Goal: Transaction & Acquisition: Purchase product/service

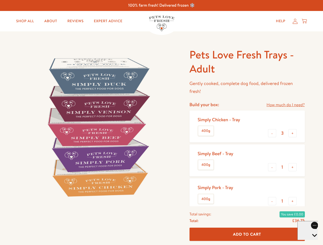
click at [161, 123] on img at bounding box center [97, 127] width 159 height 159
click at [285, 105] on link "How much do I need?" at bounding box center [285, 105] width 38 height 7
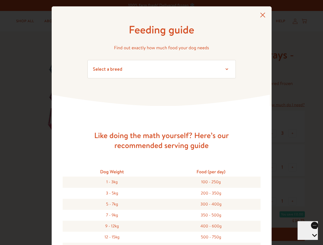
click at [272, 133] on div "Feeding guide Find out exactly how much food your dog needs Select a breed Affe…" at bounding box center [161, 122] width 323 height 245
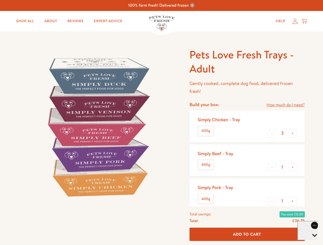
click at [293, 133] on button "+" at bounding box center [292, 133] width 8 height 8
type input "4"
click at [272, 167] on button "-" at bounding box center [272, 167] width 8 height 8
click at [293, 167] on button "+" at bounding box center [292, 167] width 8 height 8
type input "1"
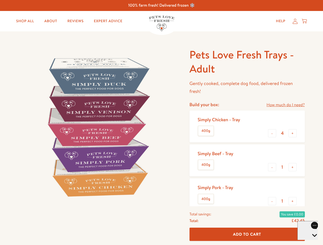
click at [272, 201] on button "-" at bounding box center [272, 201] width 8 height 8
click at [293, 201] on button "+" at bounding box center [292, 201] width 8 height 8
type input "1"
click at [247, 235] on span "Add To Cart" at bounding box center [247, 234] width 28 height 5
click at [312, 242] on icon "Open gorgias live chat" at bounding box center [314, 244] width 5 height 5
